Goal: Task Accomplishment & Management: Manage account settings

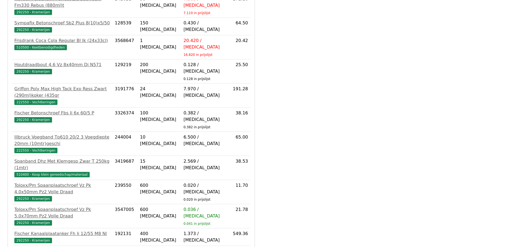
scroll to position [170, 0]
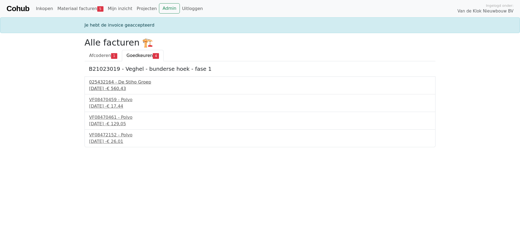
click at [125, 82] on div "025432164 - De Stiho Groep" at bounding box center [260, 82] width 342 height 6
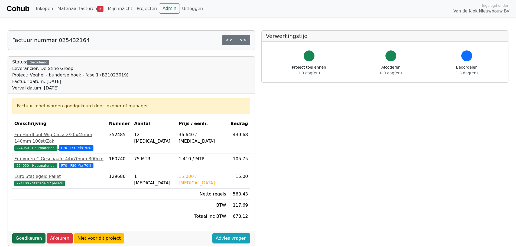
click at [32, 233] on link "Goedkeuren" at bounding box center [28, 238] width 33 height 10
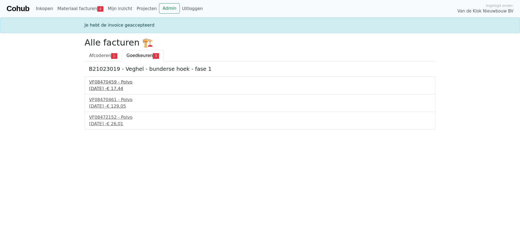
click at [103, 83] on div "VF08470459 - Polvo" at bounding box center [260, 82] width 342 height 6
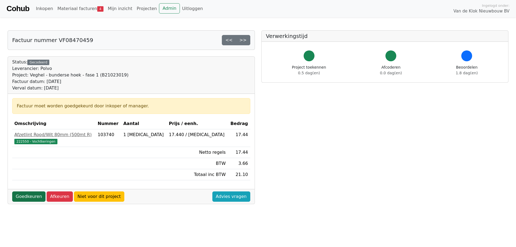
click at [30, 196] on link "Goedkeuren" at bounding box center [28, 196] width 33 height 10
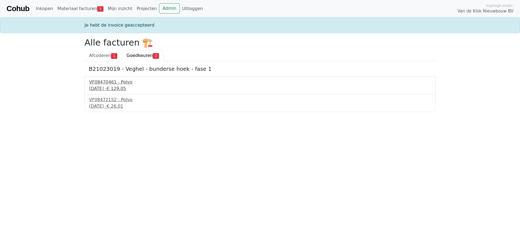
click at [117, 83] on div "VF08470461 - Polvo" at bounding box center [260, 82] width 342 height 6
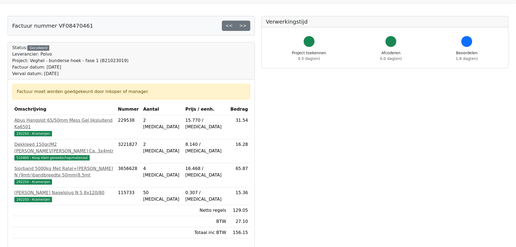
scroll to position [27, 0]
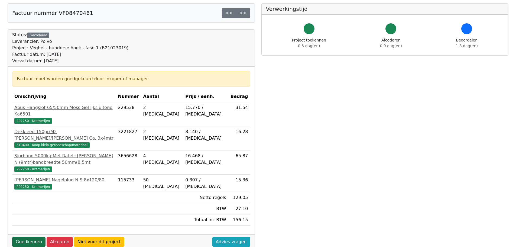
click at [31, 236] on link "Goedkeuren" at bounding box center [28, 241] width 33 height 10
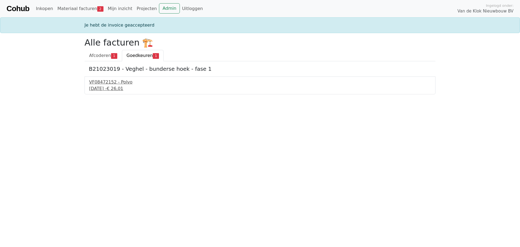
click at [108, 86] on div "4 september 2025 - € 26,01" at bounding box center [260, 88] width 342 height 6
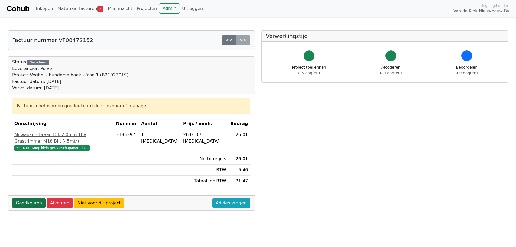
click at [37, 198] on link "Goedkeuren" at bounding box center [28, 203] width 33 height 10
